Goal: Check status: Check status

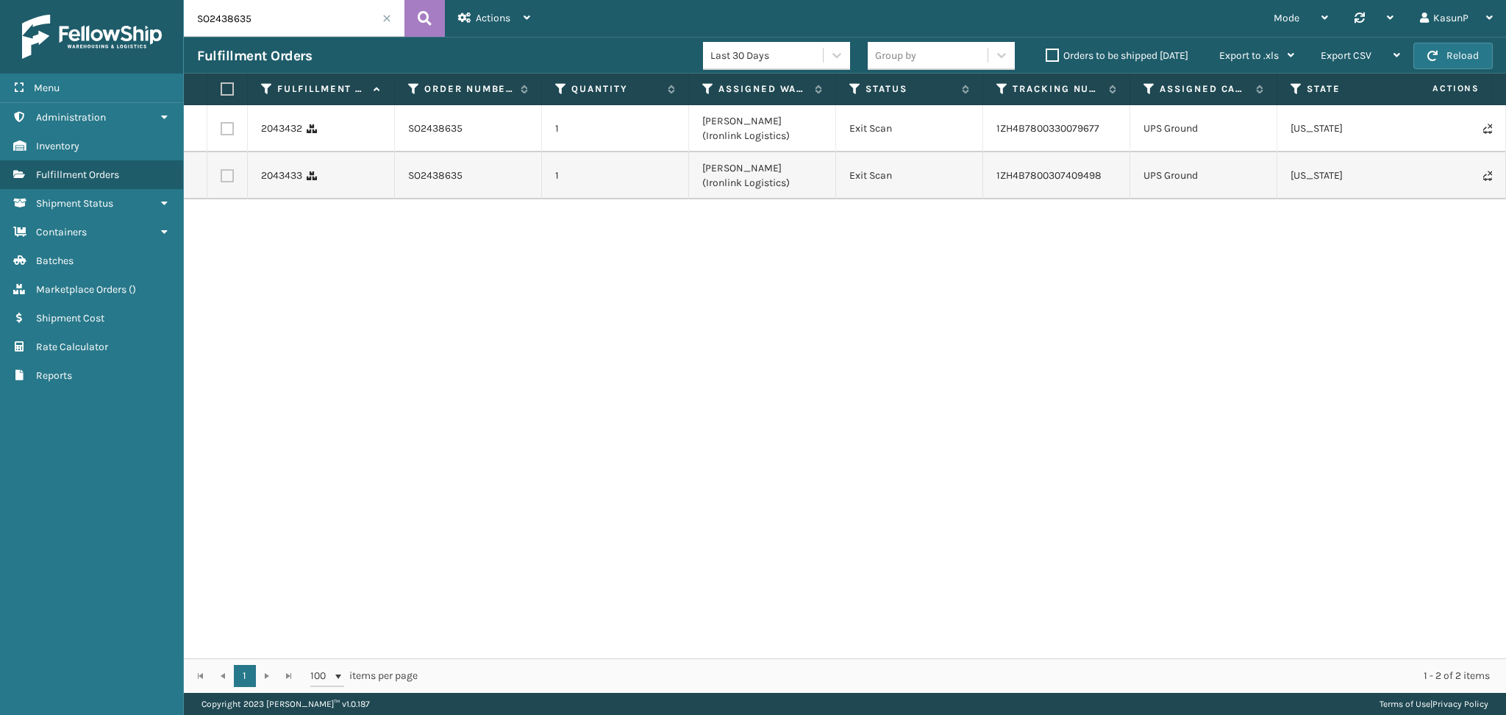
click at [240, 21] on input "SO2438635" at bounding box center [294, 18] width 221 height 37
paste input "069"
type input "SO2438069"
click at [419, 21] on icon at bounding box center [425, 18] width 14 height 22
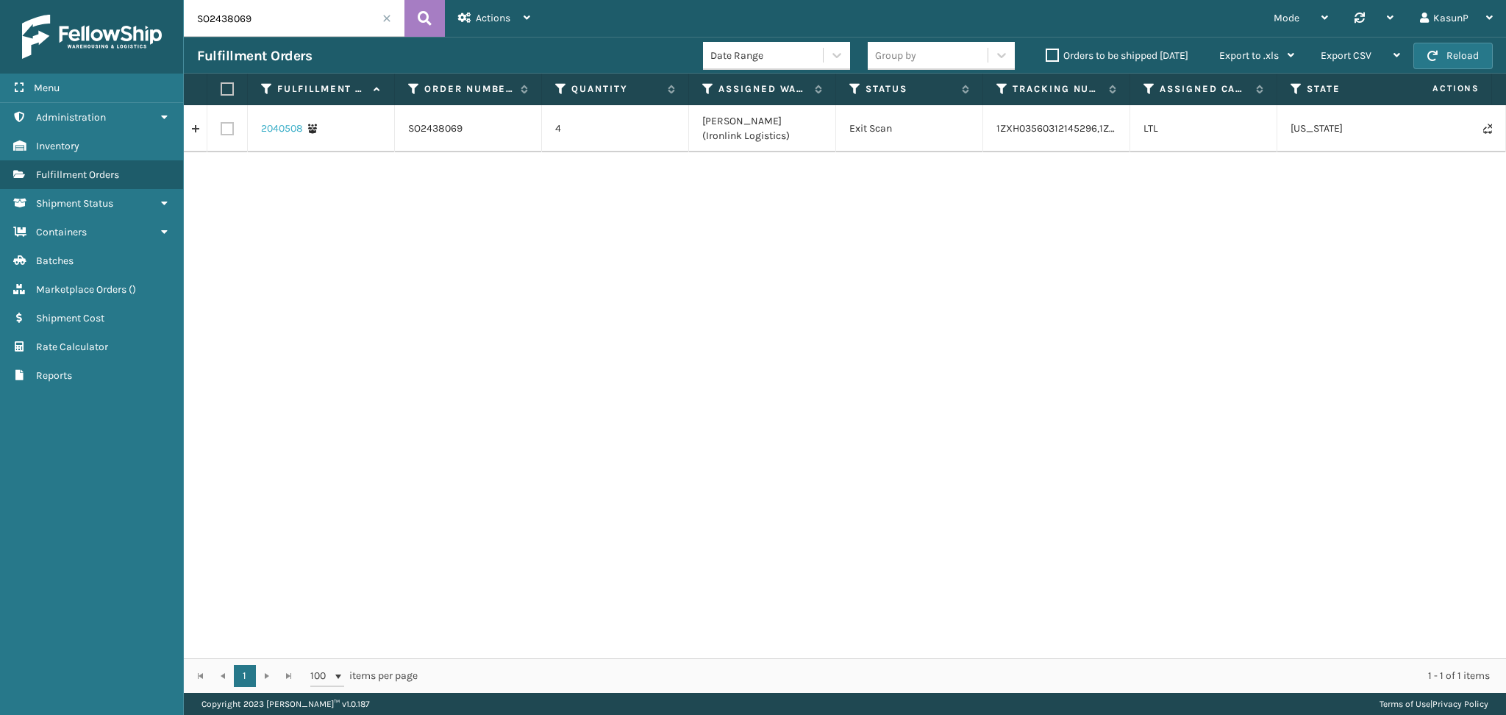
click at [268, 127] on link "2040508" at bounding box center [282, 128] width 42 height 15
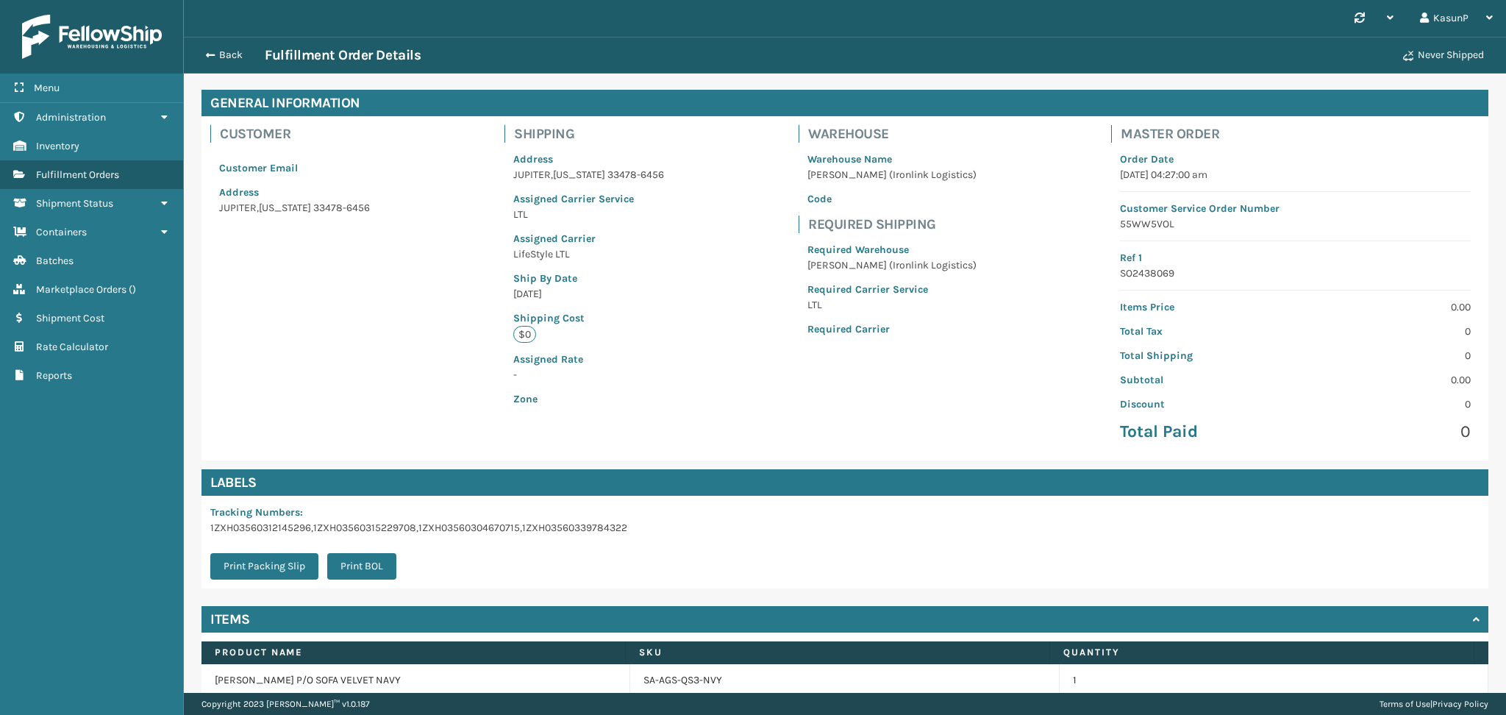
scroll to position [182, 0]
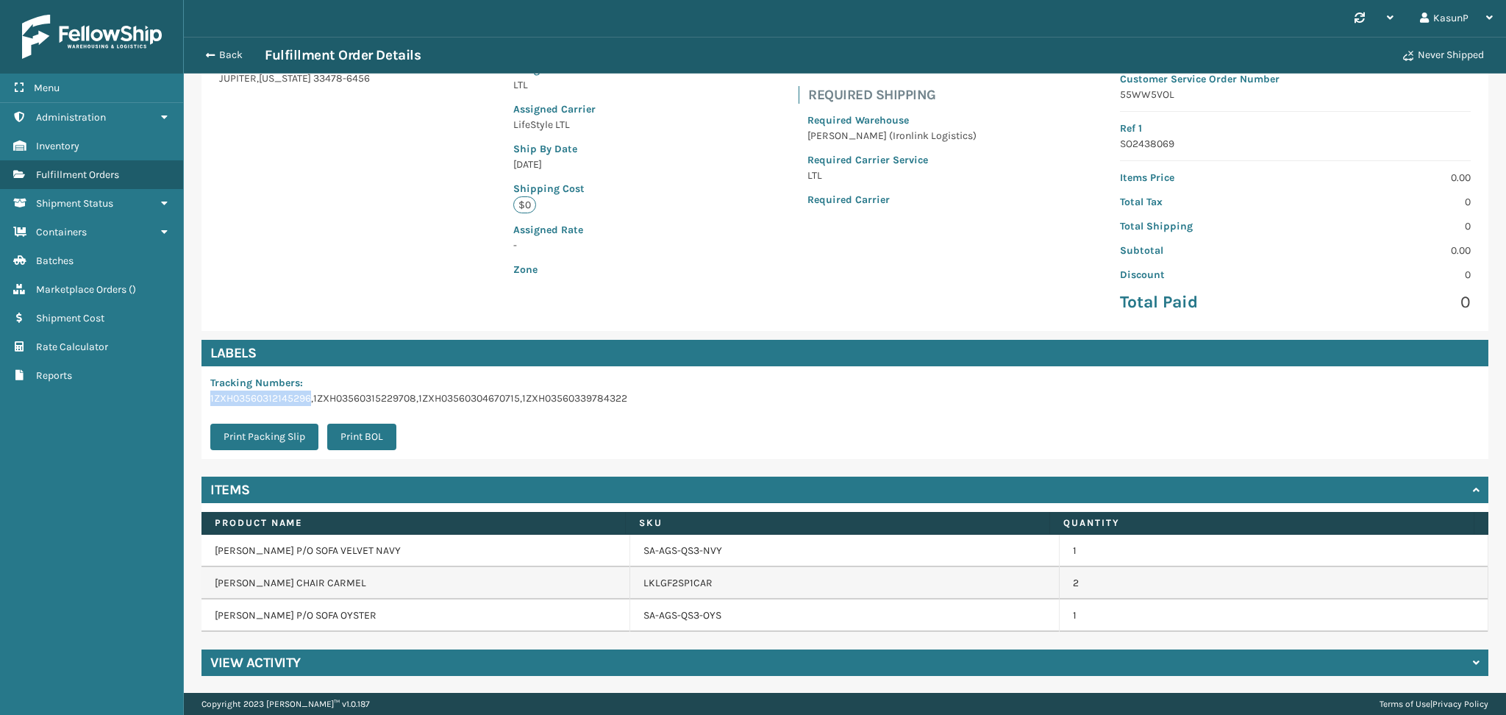
drag, startPoint x: 209, startPoint y: 398, endPoint x: 310, endPoint y: 404, distance: 101.7
click at [310, 404] on div "Tracking Numbers : 1ZXH03560312145296,1ZXH03560315229708,1ZXH03560304670715,1ZX…" at bounding box center [418, 412] width 435 height 93
copy p "1ZXH03560312145296"
drag, startPoint x: 313, startPoint y: 397, endPoint x: 414, endPoint y: 390, distance: 101.0
click at [414, 390] on p "1ZXH03560312145296,1ZXH03560315229708,1ZXH03560304670715,1ZXH03560339784322" at bounding box center [418, 397] width 417 height 15
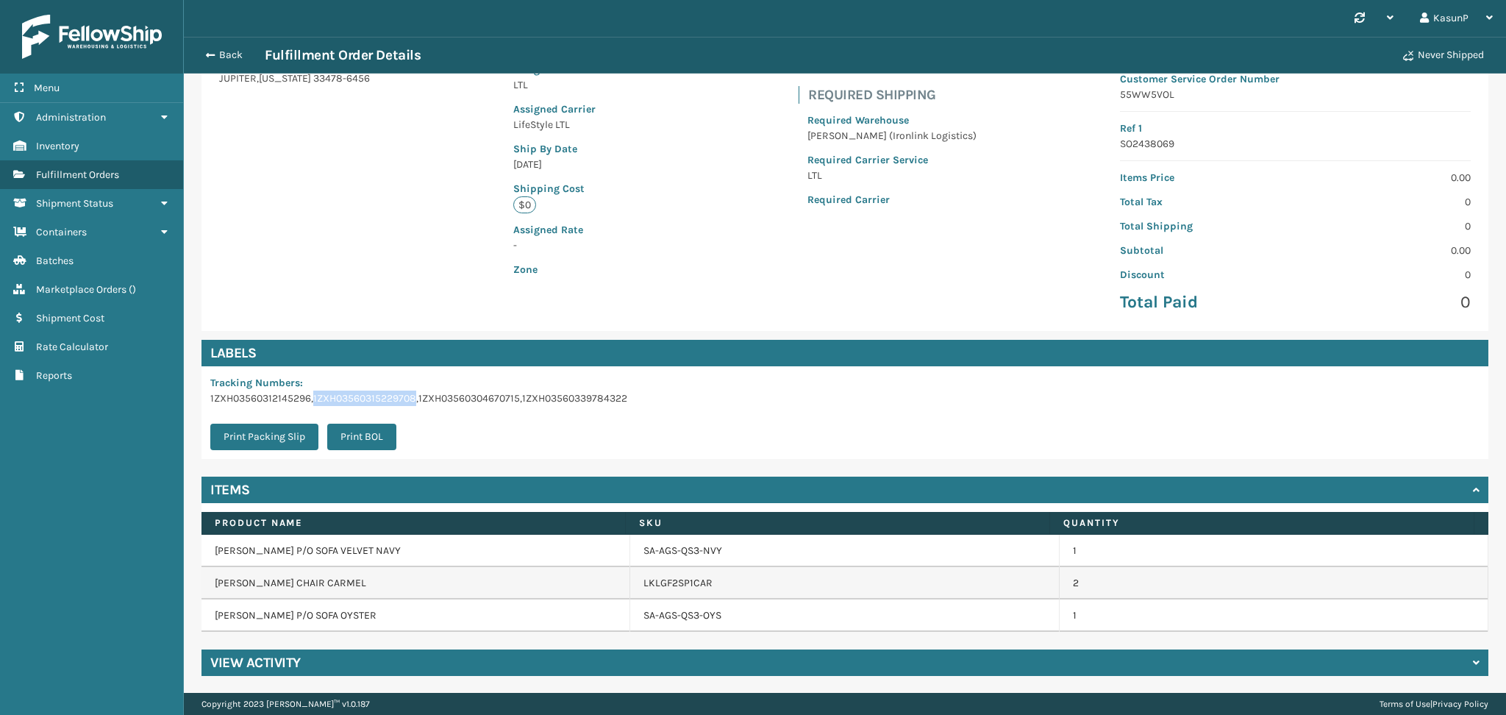
copy p "1ZXH03560315229708"
click at [475, 399] on p "1ZXH03560312145296,1ZXH03560315229708,1ZXH03560304670715,1ZXH03560339784322" at bounding box center [418, 397] width 417 height 15
drag, startPoint x: 417, startPoint y: 398, endPoint x: 431, endPoint y: 399, distance: 14.0
click at [431, 399] on p "1ZXH03560312145296,1ZXH03560315229708,1ZXH03560304670715,1ZXH03560339784322" at bounding box center [418, 397] width 417 height 15
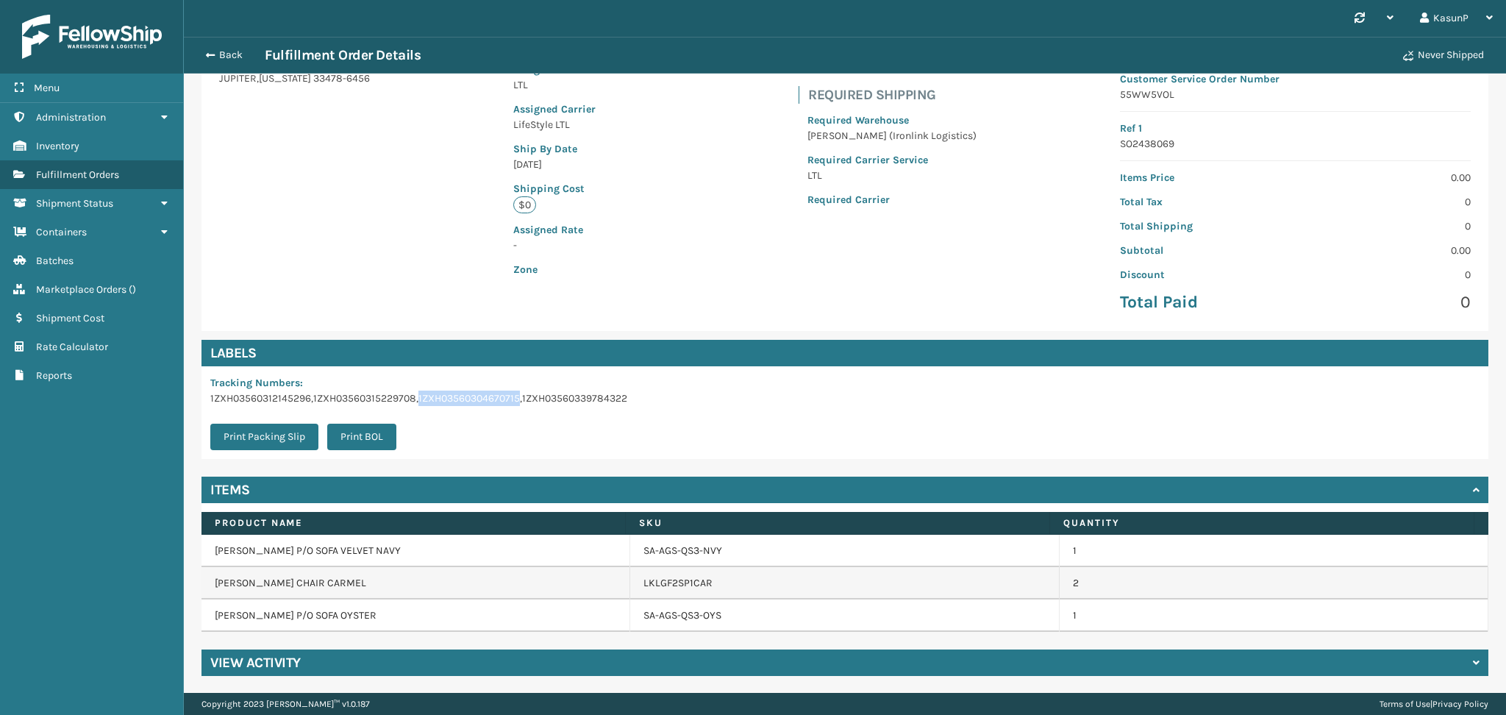
drag, startPoint x: 420, startPoint y: 399, endPoint x: 519, endPoint y: 399, distance: 99.3
click at [519, 399] on p "1ZXH03560312145296,1ZXH03560315229708,1ZXH03560304670715,1ZXH03560339784322" at bounding box center [418, 397] width 417 height 15
copy p "1ZXH03560304670715"
drag, startPoint x: 522, startPoint y: 400, endPoint x: 624, endPoint y: 407, distance: 102.5
click at [624, 407] on div "Tracking Numbers : 1ZXH03560312145296,1ZXH03560315229708,1ZXH03560304670715,1ZX…" at bounding box center [418, 412] width 435 height 93
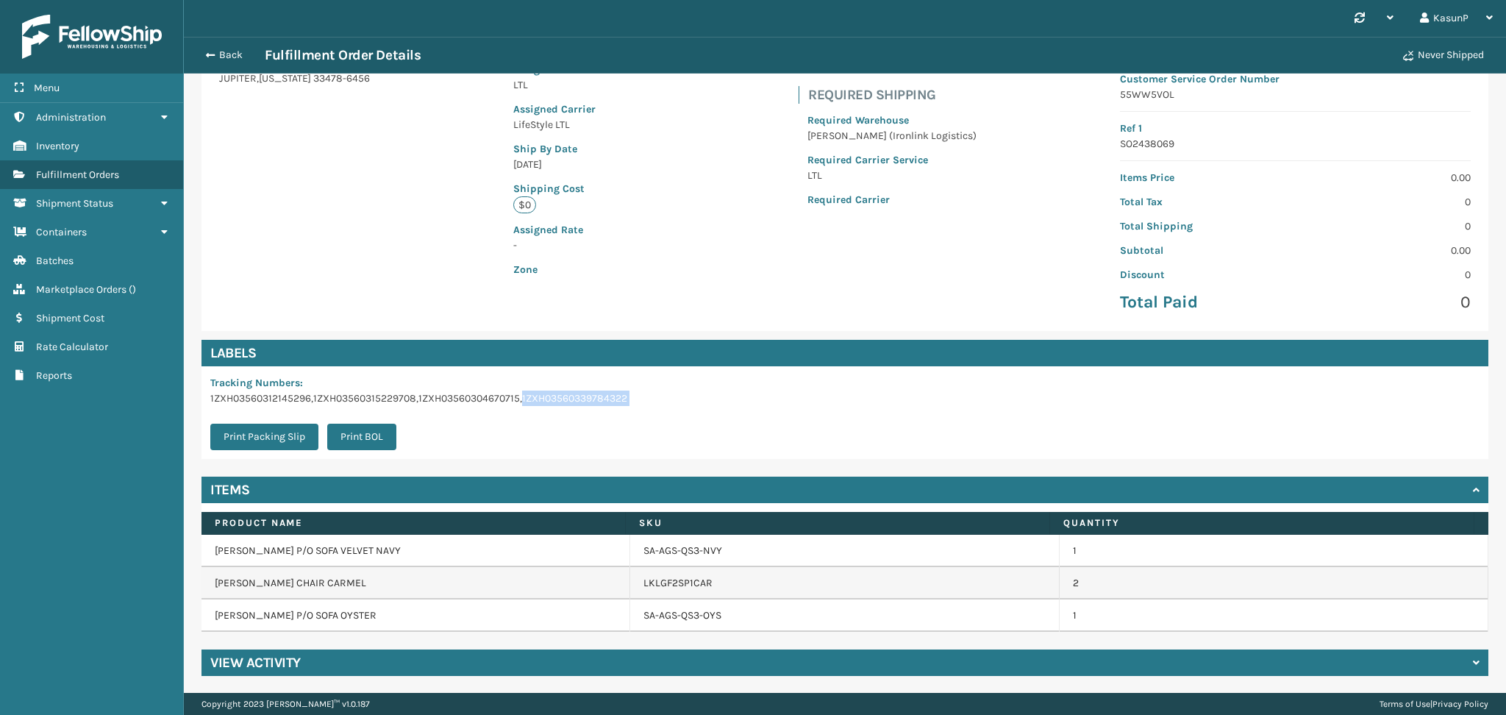
copy div "1ZXH03560339784322 Print Packing Slip Print BOL"
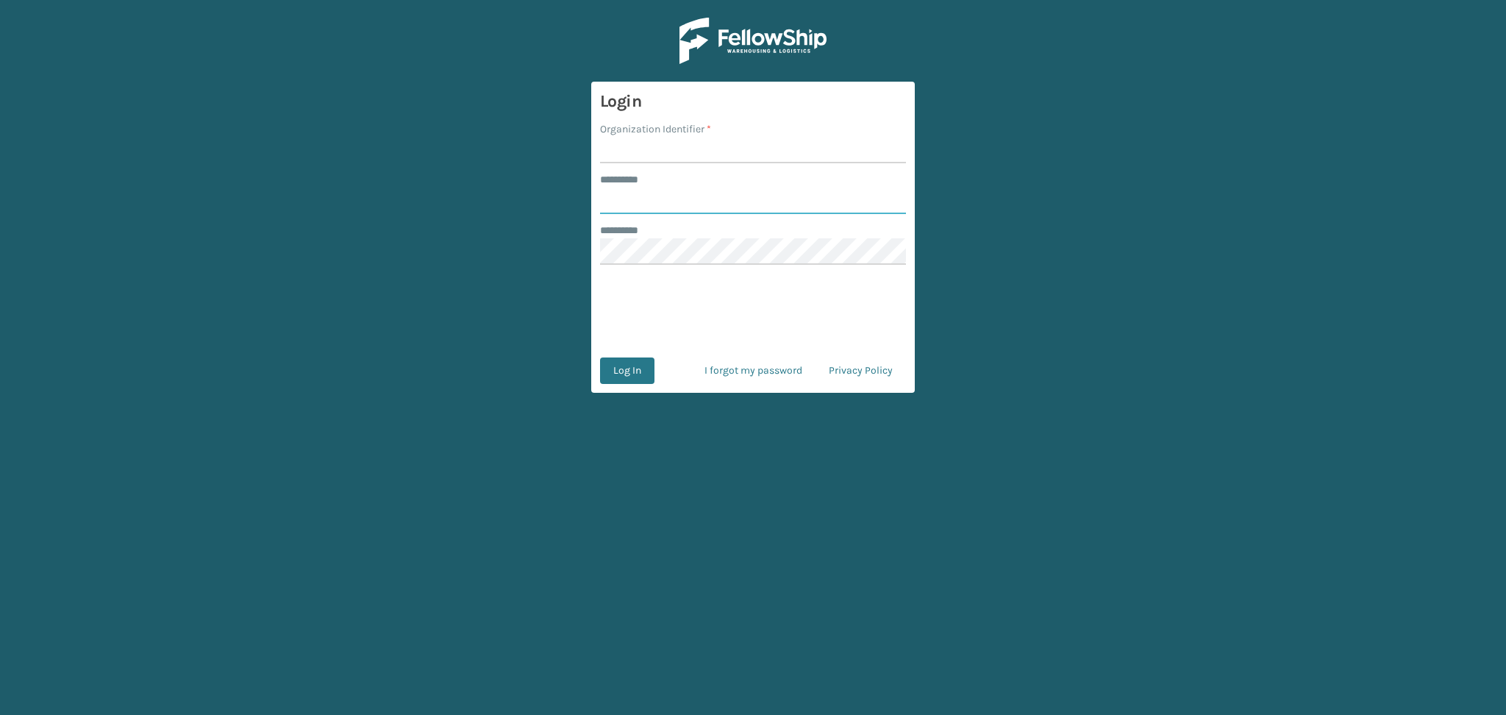
type input "******"
click at [614, 148] on input "Organization Identifier *" at bounding box center [753, 150] width 306 height 26
type input "LifeStyle"
click at [624, 367] on button "Log In" at bounding box center [627, 370] width 54 height 26
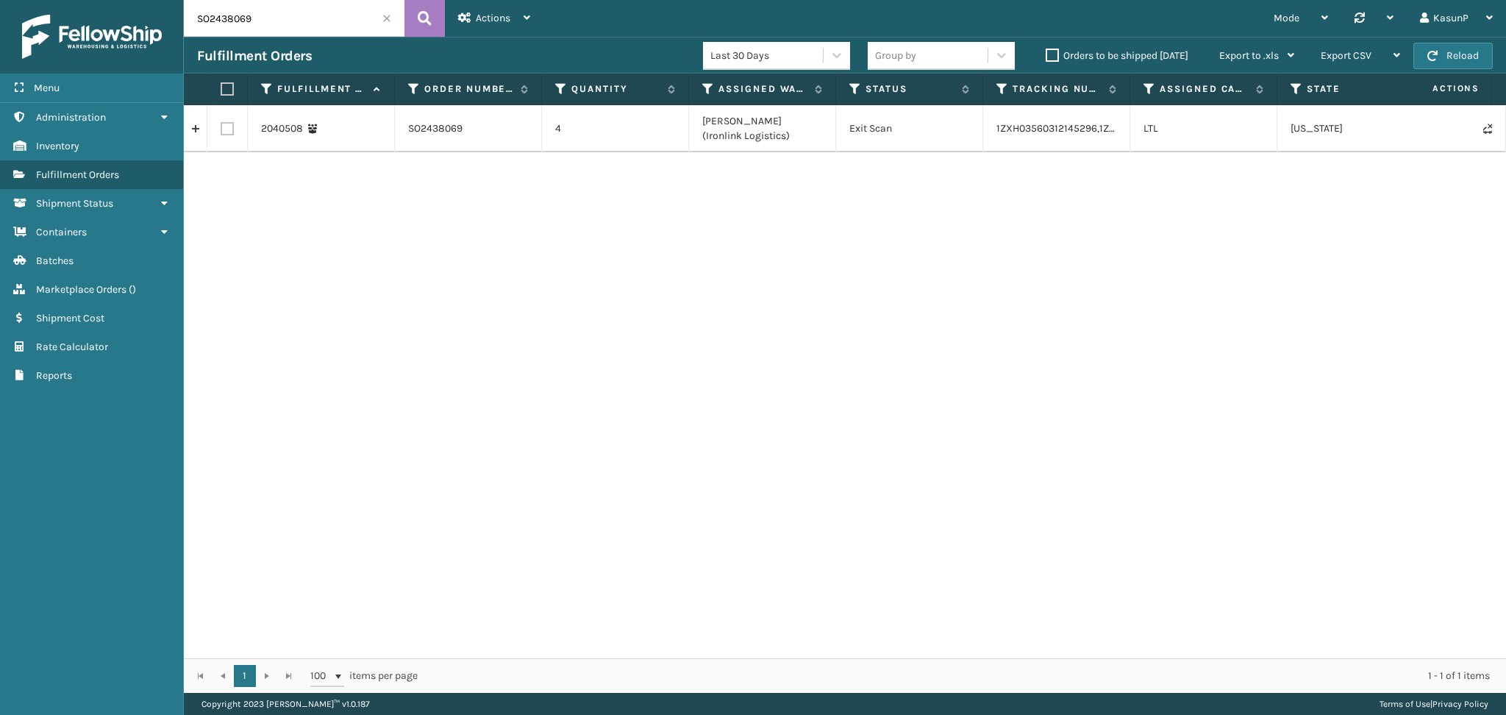
click at [240, 18] on input "SO2438069" at bounding box center [294, 18] width 221 height 37
paste input "635"
type input "SO2438635"
click at [431, 21] on icon at bounding box center [425, 18] width 14 height 22
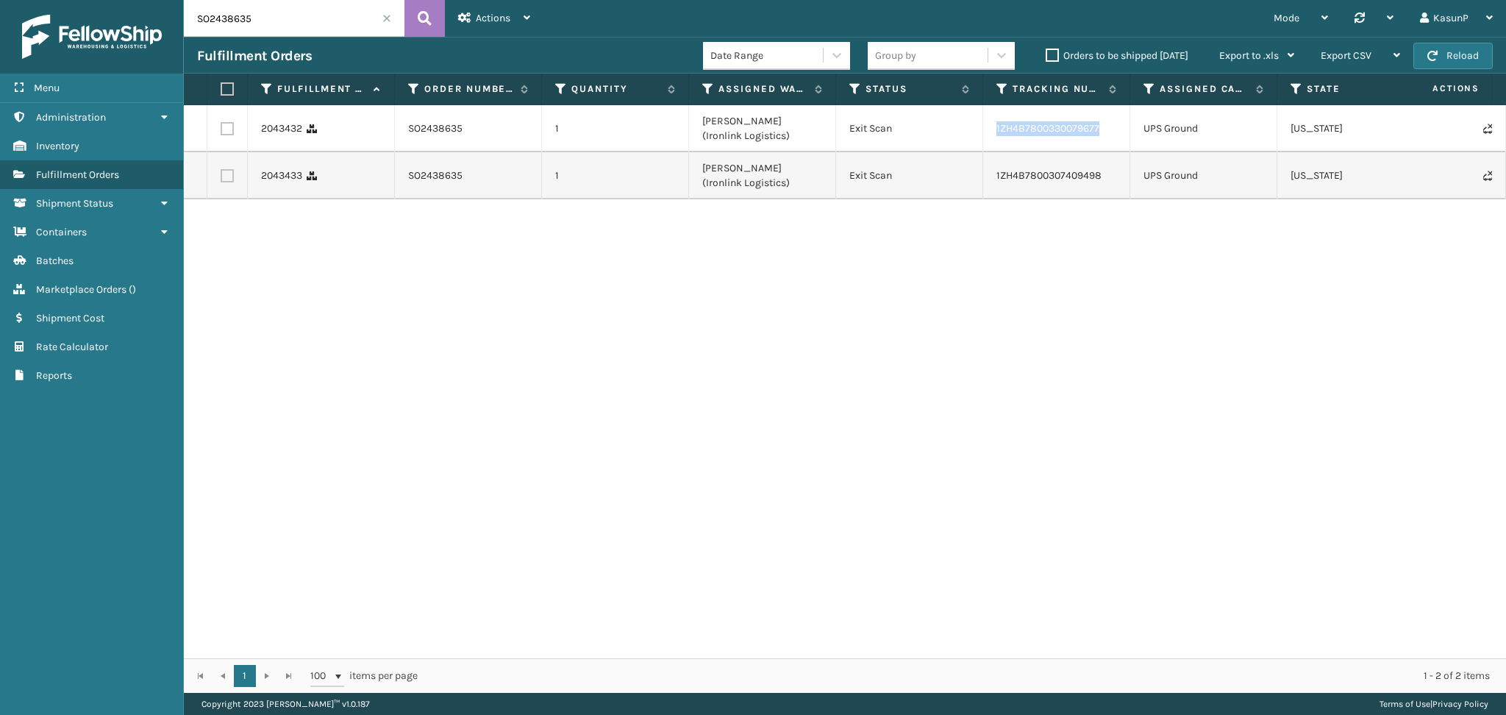
drag, startPoint x: 1101, startPoint y: 127, endPoint x: 995, endPoint y: 126, distance: 105.9
click at [995, 126] on td "1ZH4B7800330079677" at bounding box center [1056, 128] width 147 height 47
copy link "1ZH4B7800330079677"
click at [1044, 129] on link "1ZH4B7800330079677" at bounding box center [1047, 128] width 103 height 13
